Goal: Navigation & Orientation: Understand site structure

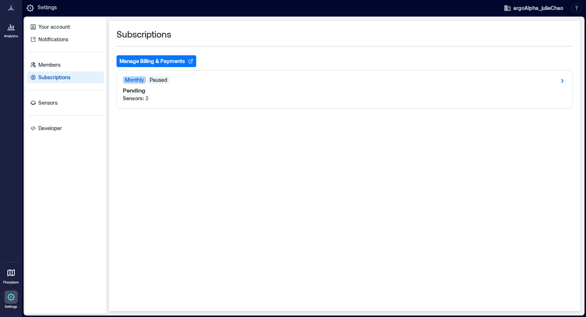
click at [159, 60] on button "Manage Billing & Payments" at bounding box center [157, 61] width 80 height 12
click at [132, 79] on span "Monthly" at bounding box center [134, 79] width 23 height 7
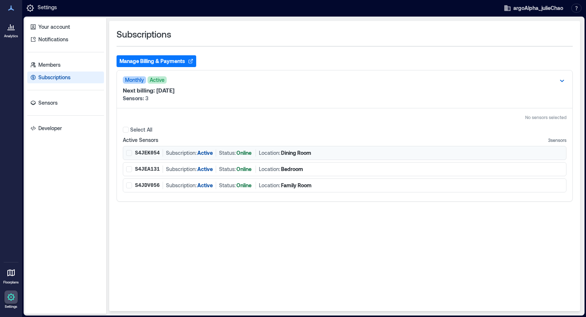
click at [204, 152] on p "Active" at bounding box center [204, 152] width 15 height 7
click at [201, 153] on p "Active" at bounding box center [204, 152] width 15 height 7
click at [50, 101] on p "Sensors" at bounding box center [47, 102] width 19 height 7
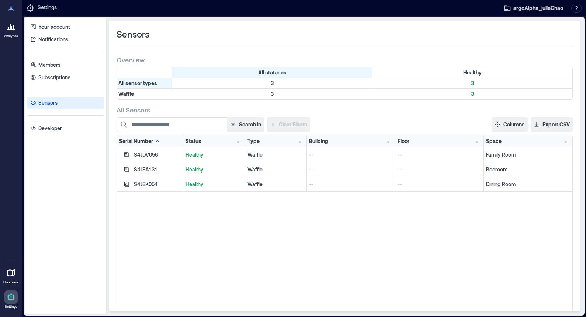
click at [192, 155] on p "Healthy" at bounding box center [213, 154] width 57 height 7
click at [56, 130] on p "Developer" at bounding box center [50, 128] width 24 height 7
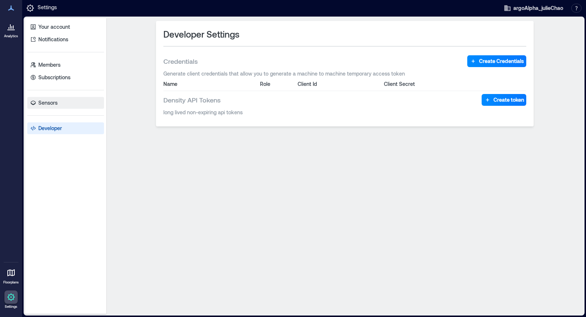
click at [50, 103] on p "Sensors" at bounding box center [47, 102] width 19 height 7
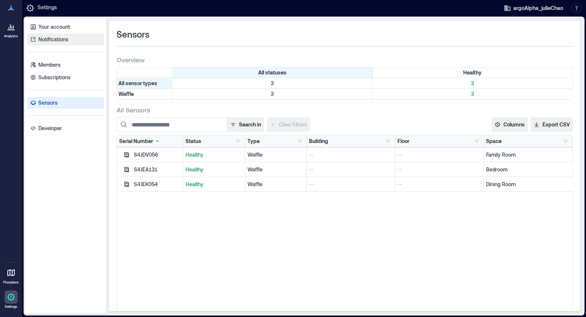
click at [53, 38] on p "Notifications" at bounding box center [53, 39] width 30 height 7
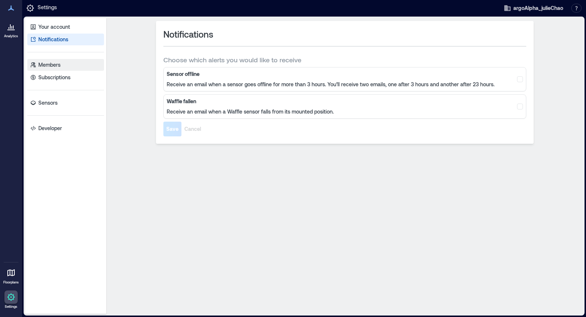
click at [47, 62] on p "Members" at bounding box center [49, 64] width 22 height 7
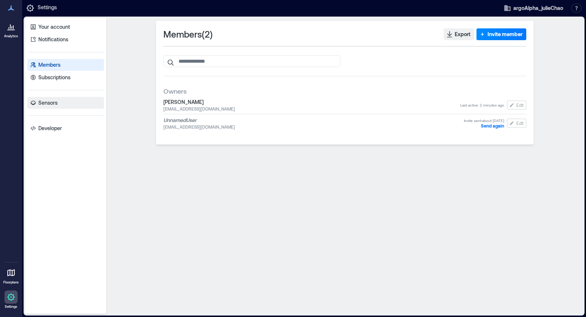
click at [54, 101] on p "Sensors" at bounding box center [47, 102] width 19 height 7
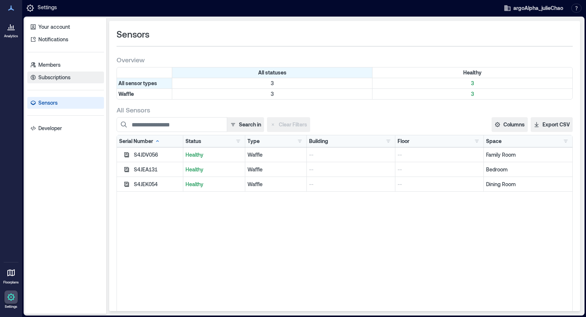
click at [61, 77] on p "Subscriptions" at bounding box center [54, 77] width 32 height 7
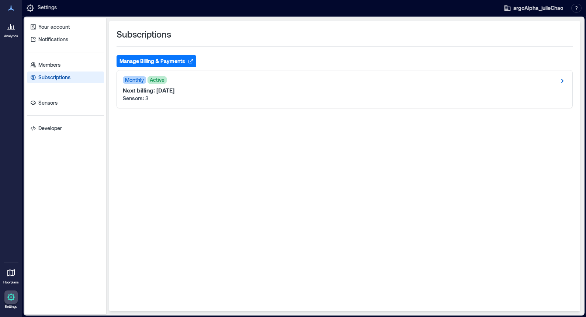
click at [166, 59] on button "Manage Billing & Payments" at bounding box center [157, 61] width 80 height 12
